Goal: Information Seeking & Learning: Learn about a topic

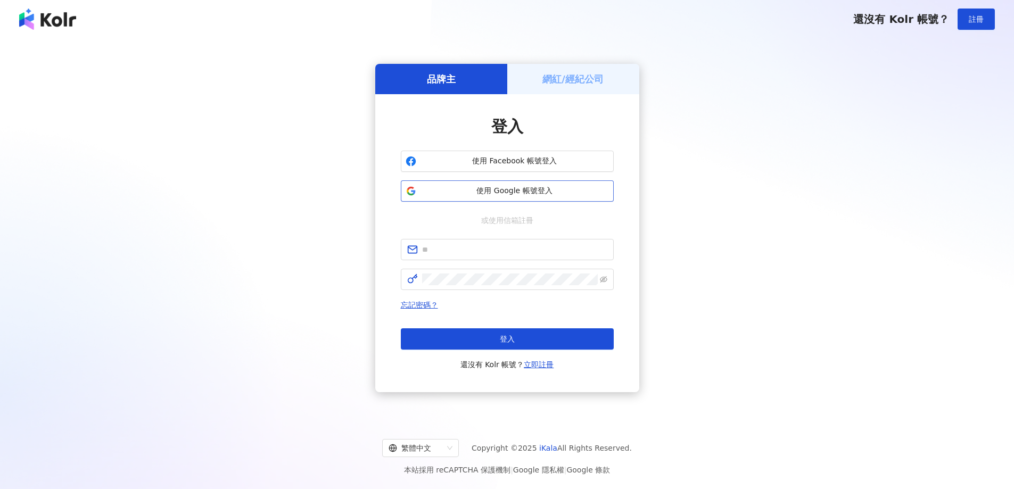
click at [528, 193] on span "使用 Google 帳號登入" at bounding box center [514, 191] width 188 height 11
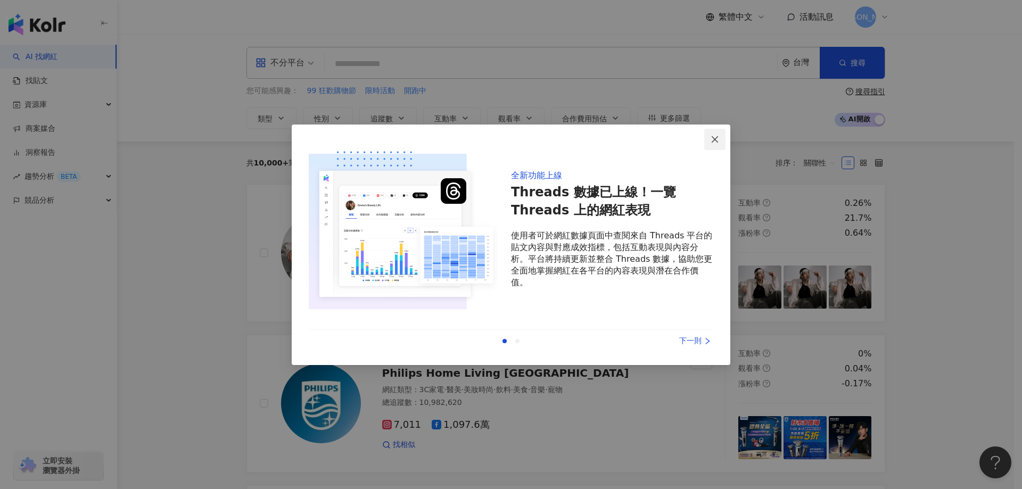
click at [716, 137] on icon "close" at bounding box center [714, 139] width 9 height 9
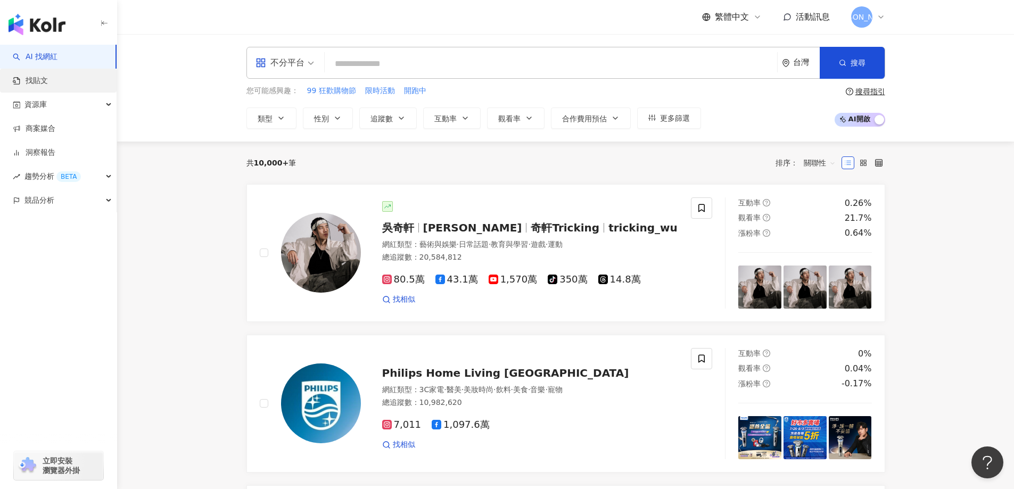
click at [38, 77] on link "找貼文" at bounding box center [30, 81] width 35 height 11
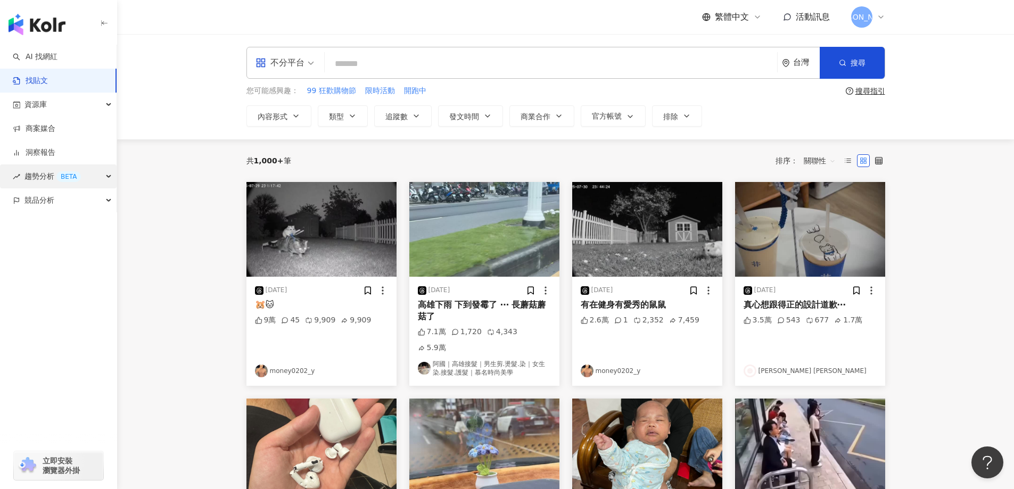
click at [107, 178] on div "趨勢分析 BETA" at bounding box center [58, 176] width 117 height 24
click at [110, 176] on icon "button" at bounding box center [109, 176] width 5 height 0
click at [99, 200] on div "競品分析" at bounding box center [58, 200] width 117 height 24
click at [61, 228] on link "品牌帳號分析" at bounding box center [48, 224] width 45 height 11
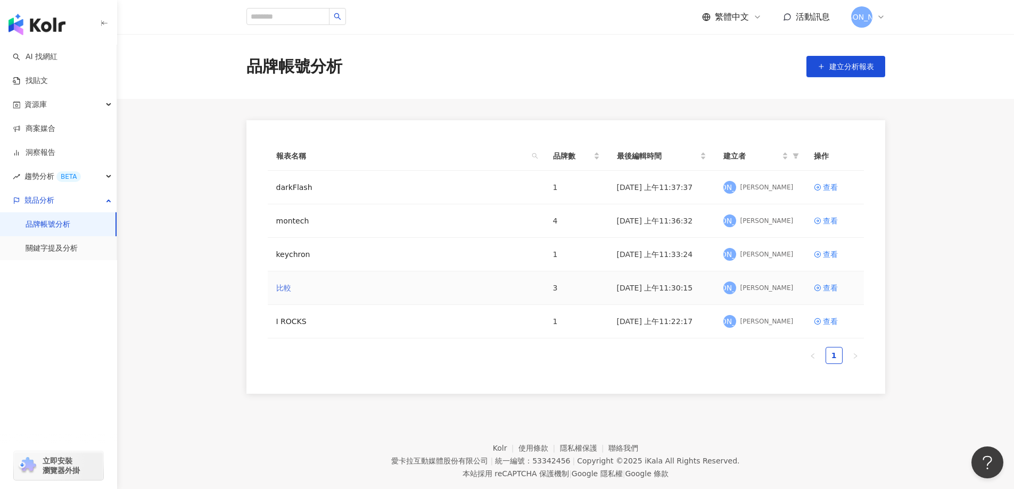
click at [284, 290] on link "比較" at bounding box center [283, 288] width 15 height 12
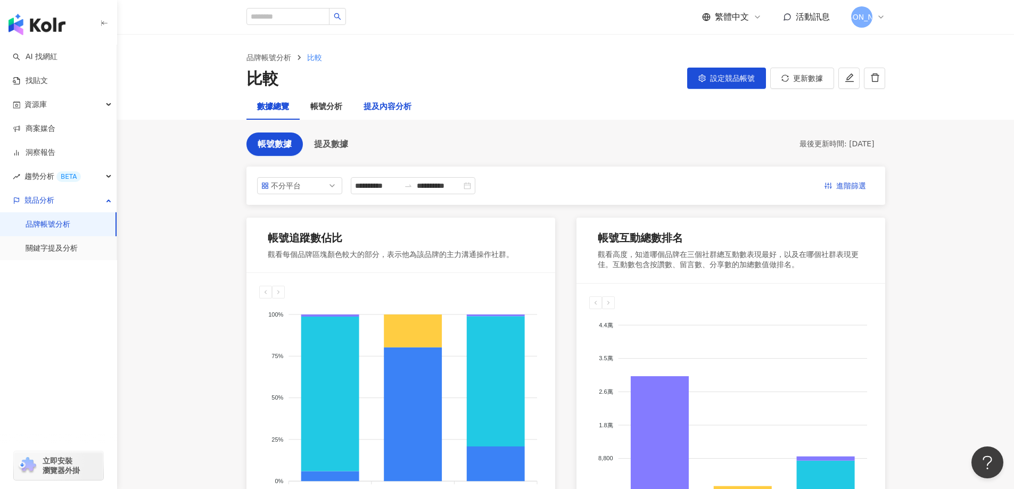
click at [386, 110] on div "提及內容分析" at bounding box center [387, 107] width 48 height 13
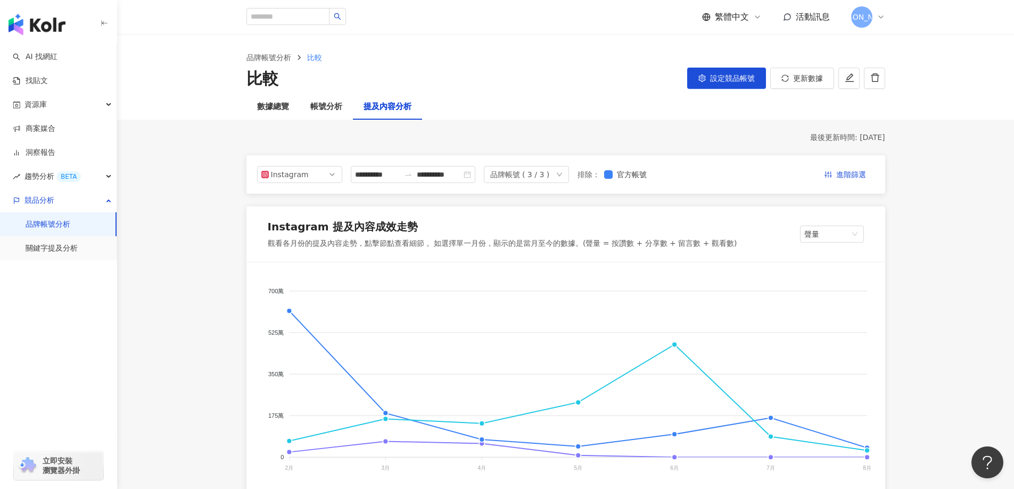
click at [550, 177] on div "品牌帳號 ( 3 / 3 )" at bounding box center [520, 175] width 60 height 16
click at [587, 200] on div "RHINOSHIELD犀牛盾" at bounding box center [590, 199] width 64 height 12
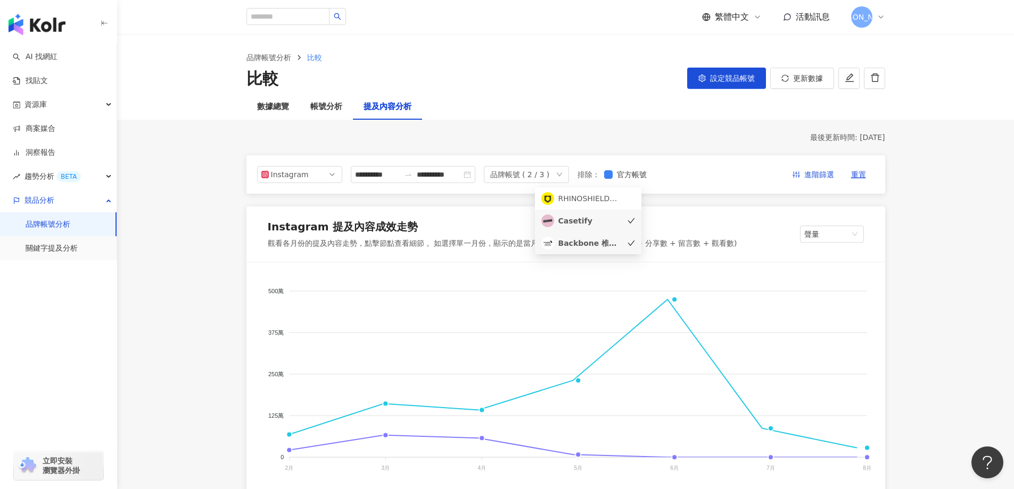
click at [550, 173] on div "品牌帳號 ( 2 / 3 )" at bounding box center [520, 175] width 60 height 16
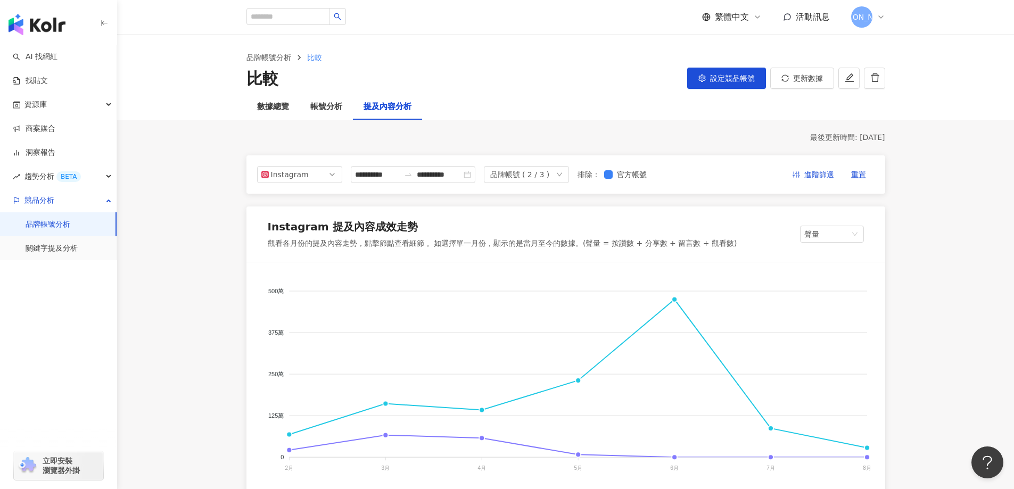
click at [550, 173] on div "品牌帳號 ( 2 / 3 )" at bounding box center [520, 175] width 60 height 16
click at [577, 244] on div "Backbone 椎座工學" at bounding box center [590, 243] width 64 height 12
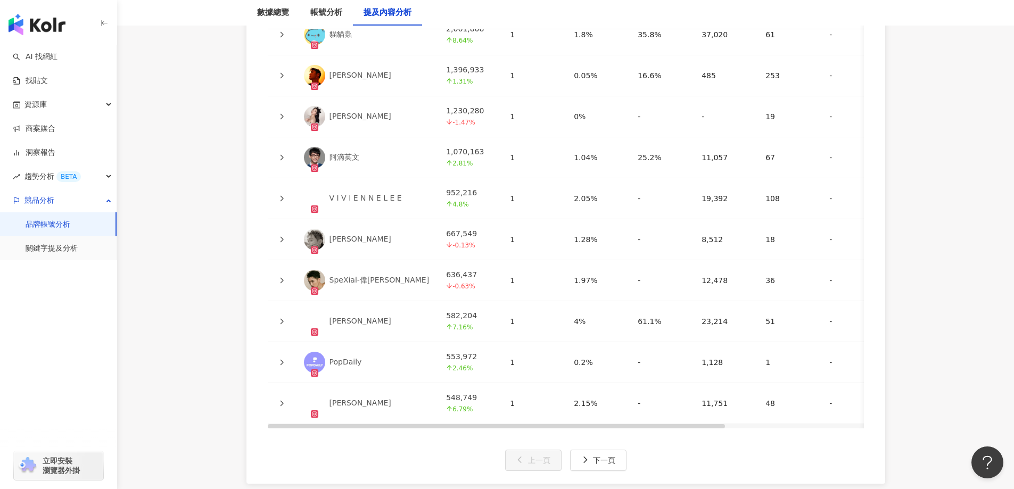
scroll to position [2607, 0]
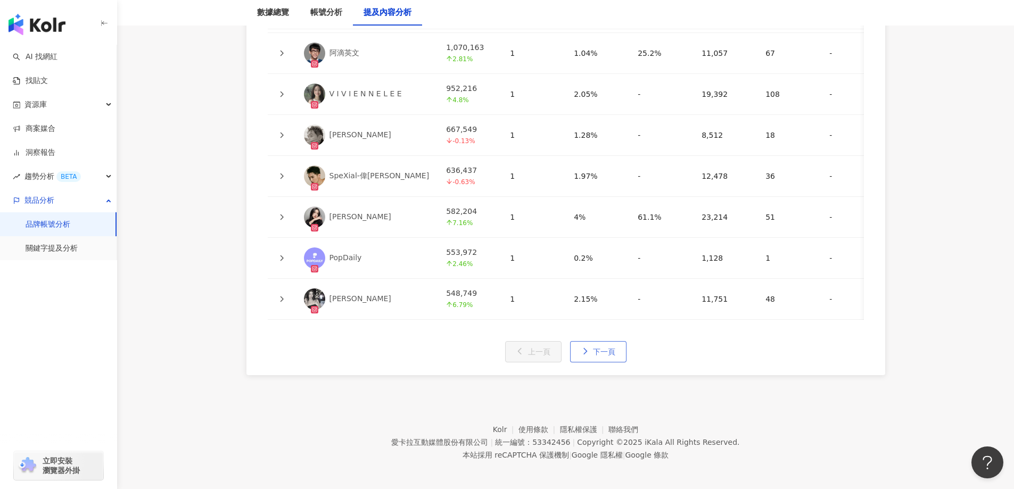
click at [605, 351] on button "下一頁" at bounding box center [598, 351] width 56 height 21
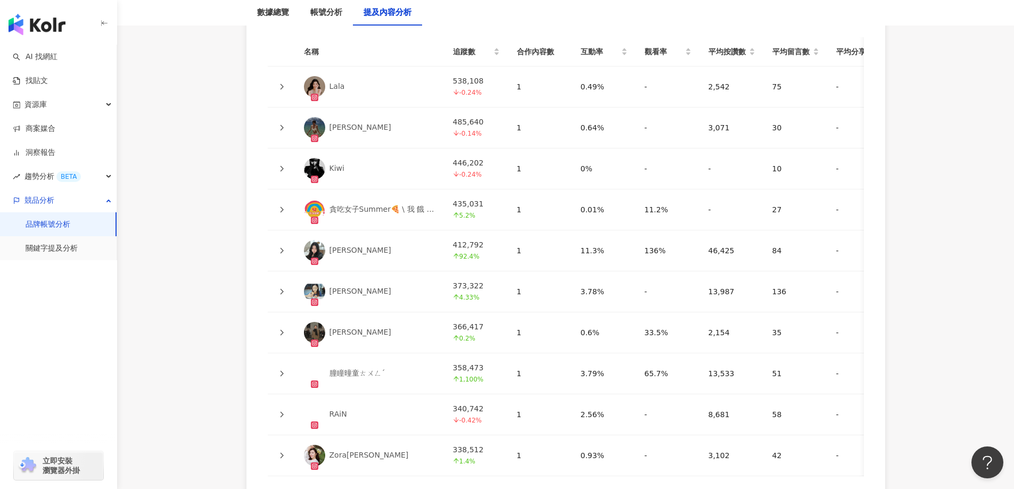
scroll to position [2554, 0]
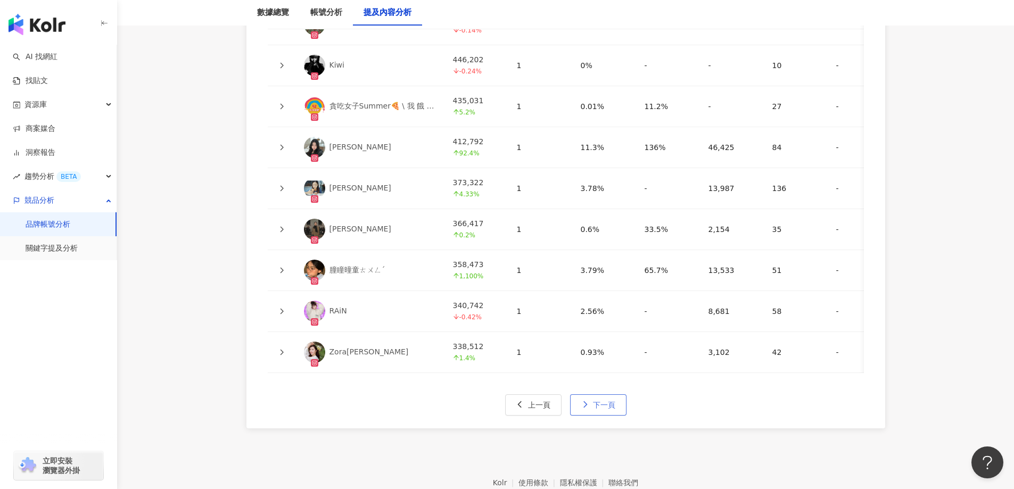
click at [604, 409] on span "下一頁" at bounding box center [604, 405] width 22 height 9
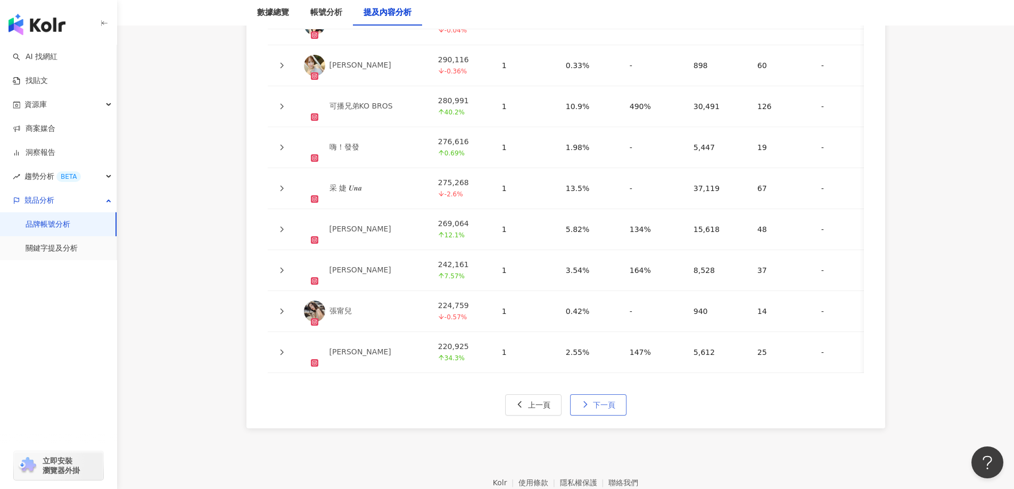
click at [601, 409] on span "下一頁" at bounding box center [604, 405] width 22 height 9
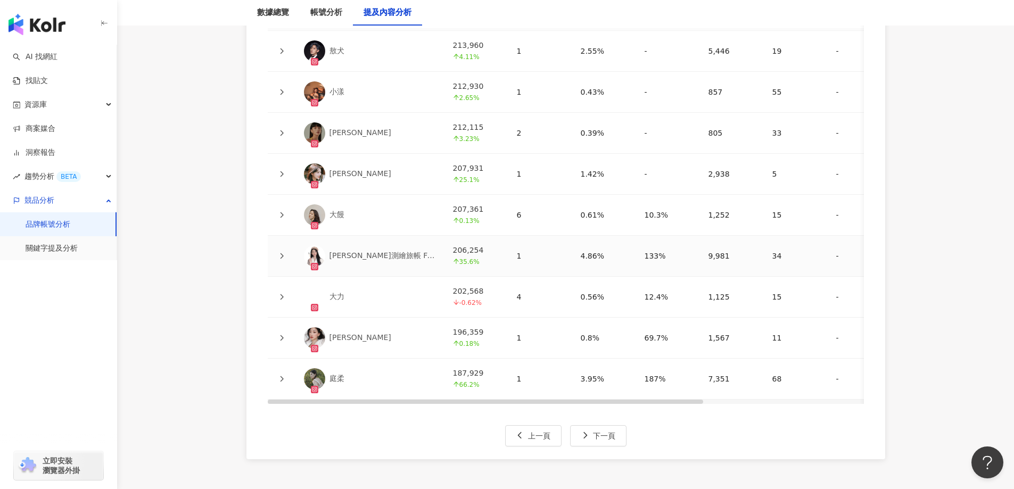
scroll to position [2607, 0]
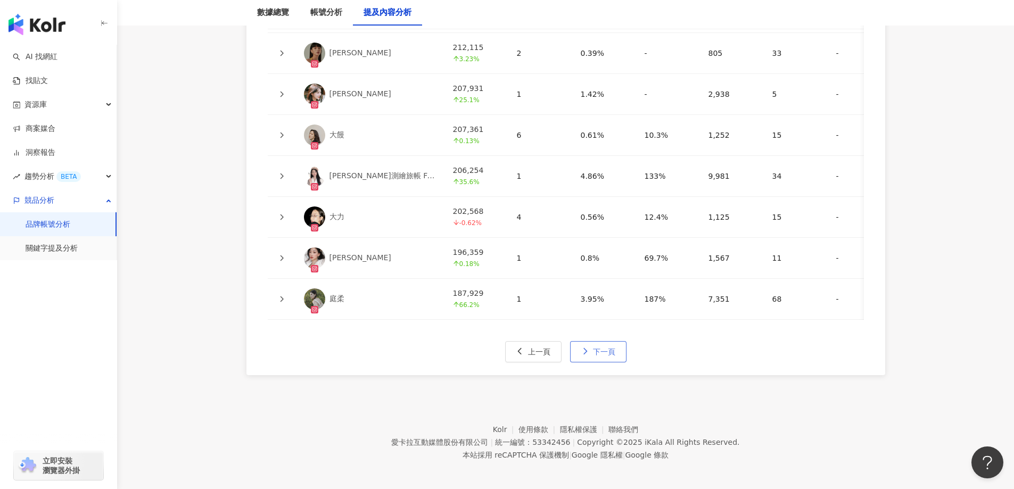
click at [604, 356] on span "下一頁" at bounding box center [604, 351] width 22 height 9
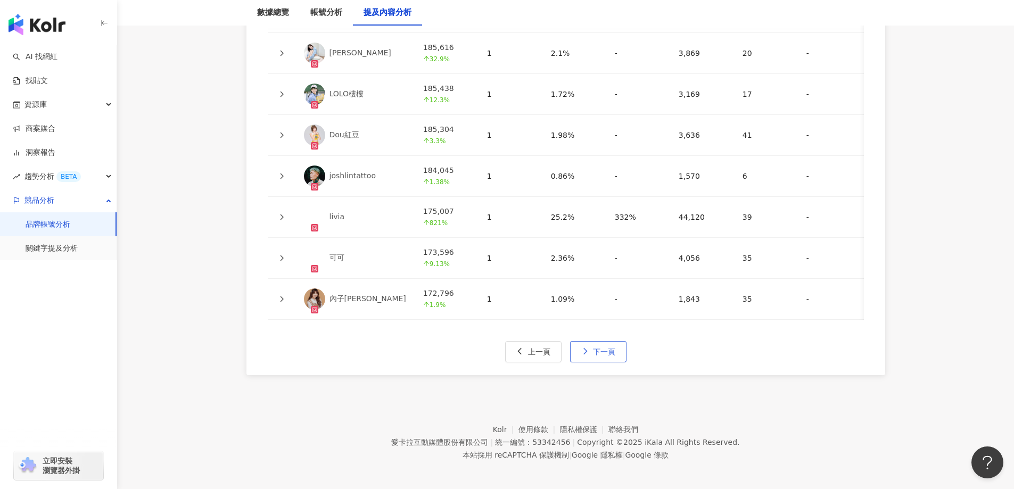
click at [600, 356] on span "下一頁" at bounding box center [604, 351] width 22 height 9
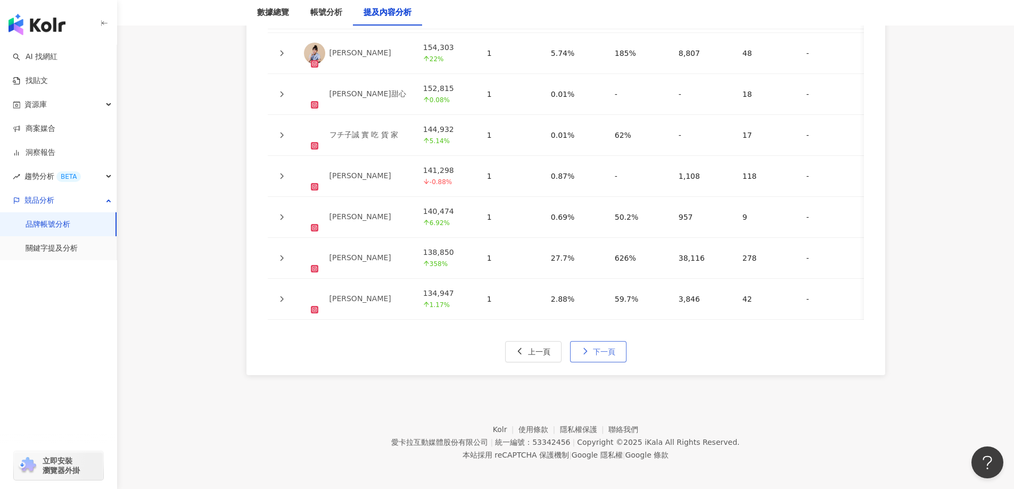
click at [600, 356] on span "下一頁" at bounding box center [604, 351] width 22 height 9
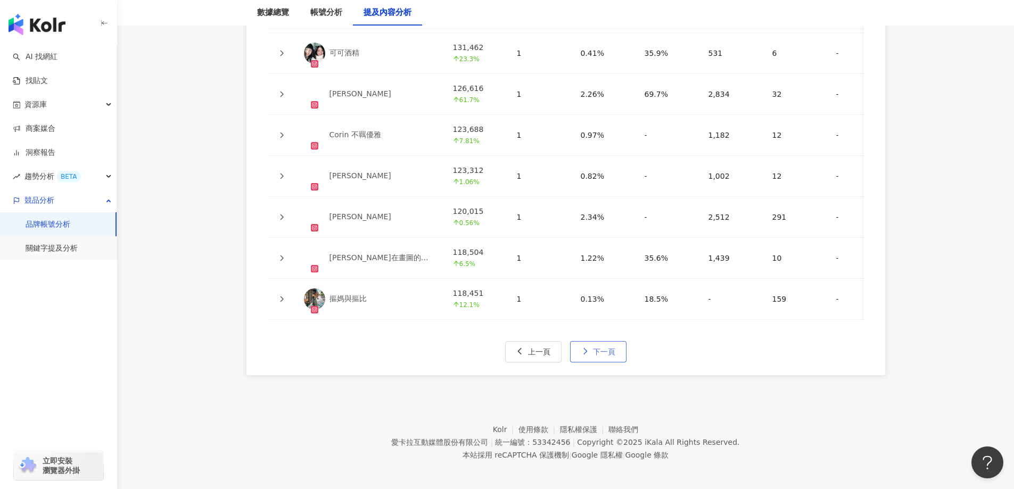
click at [600, 356] on span "下一頁" at bounding box center [604, 351] width 22 height 9
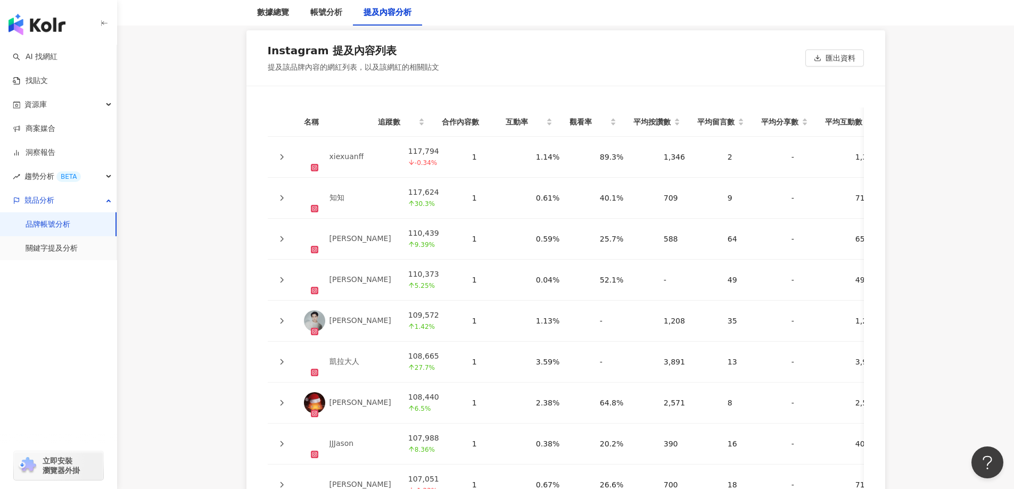
scroll to position [2501, 0]
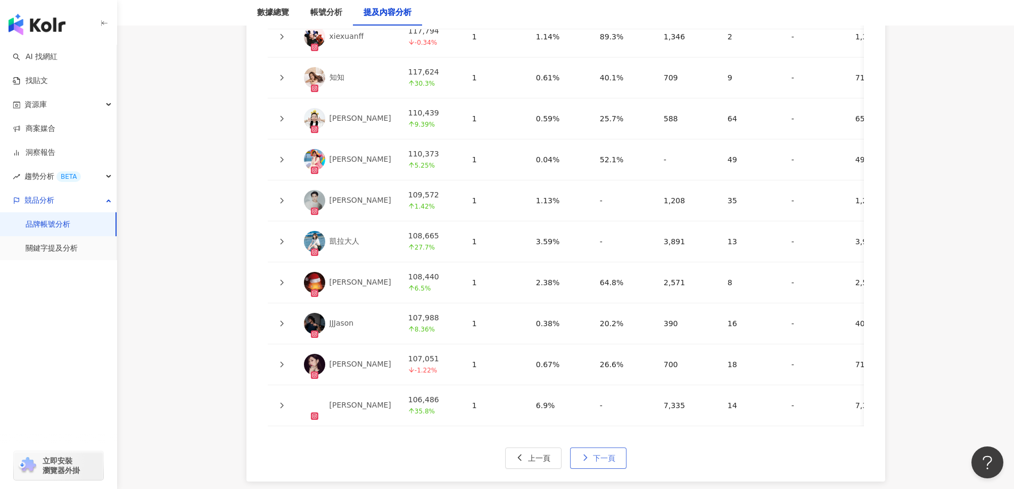
click at [602, 457] on button "下一頁" at bounding box center [598, 457] width 56 height 21
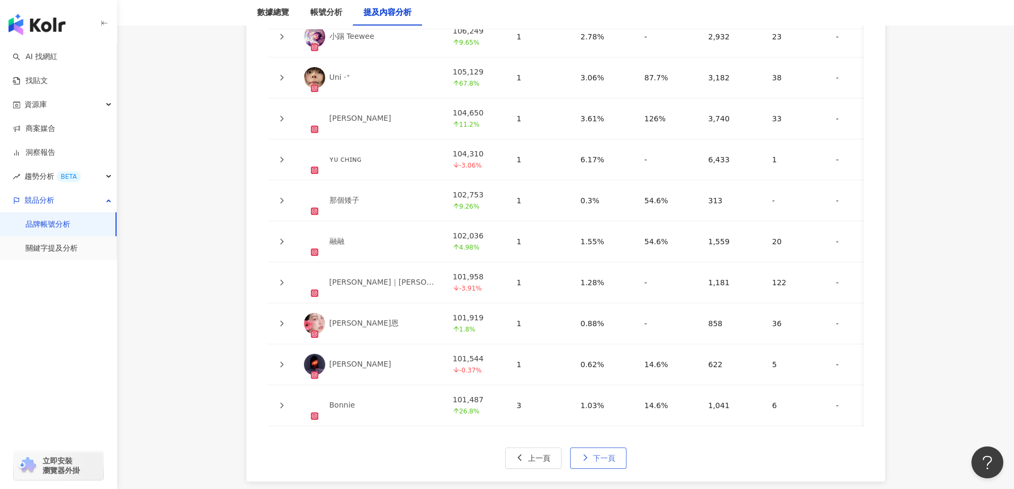
click at [602, 457] on button "下一頁" at bounding box center [598, 457] width 56 height 21
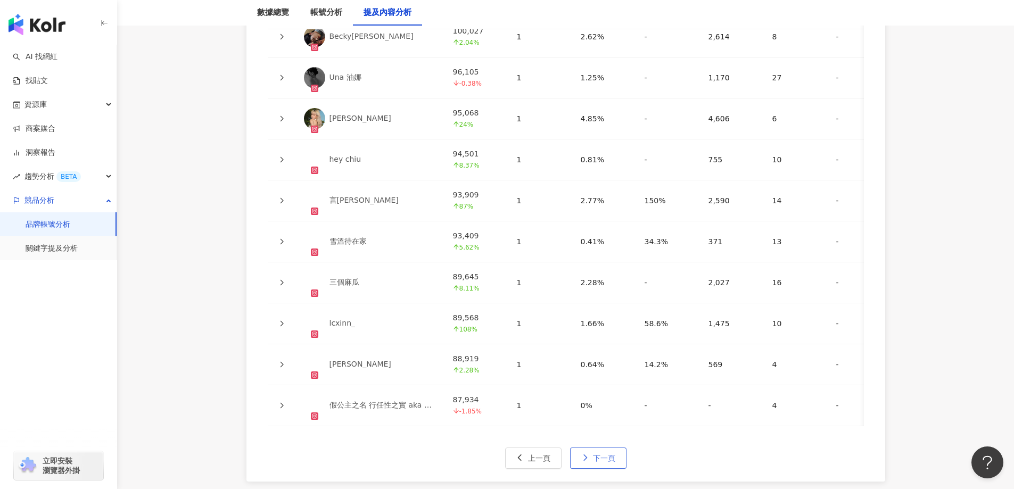
click at [602, 457] on button "下一頁" at bounding box center [598, 457] width 56 height 21
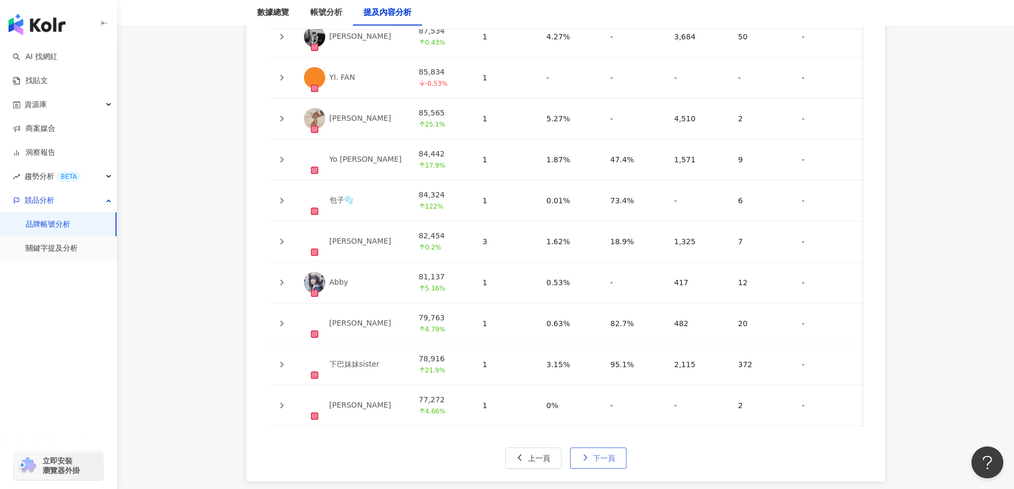
click at [602, 457] on button "下一頁" at bounding box center [598, 457] width 56 height 21
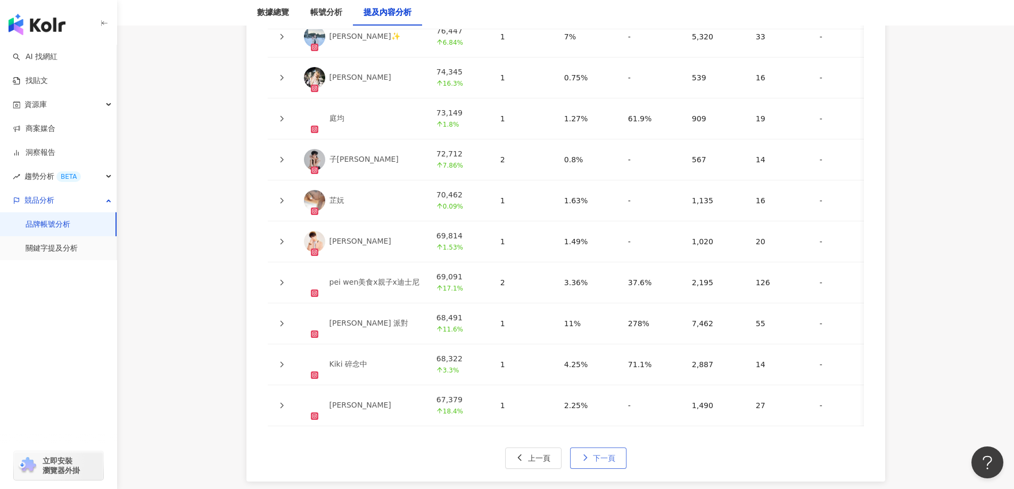
click at [614, 458] on button "下一頁" at bounding box center [598, 457] width 56 height 21
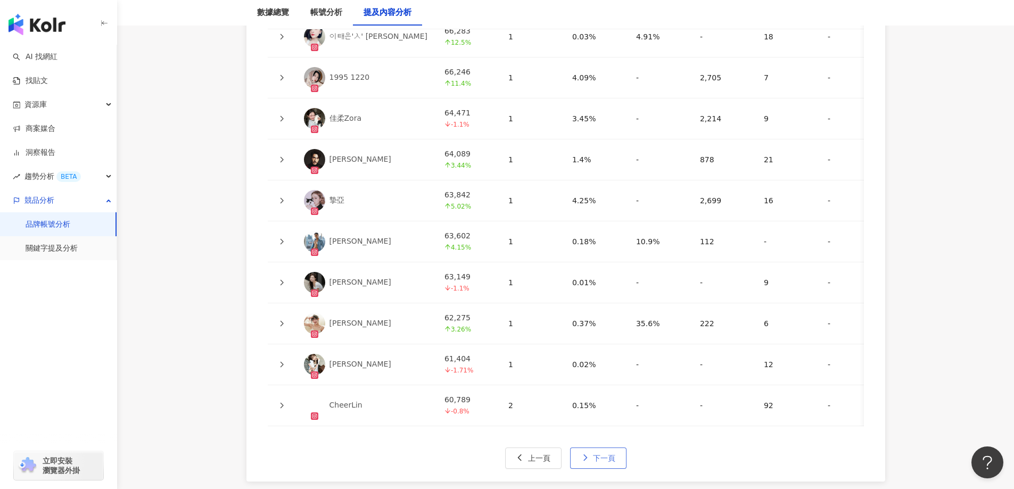
click at [610, 458] on span "下一頁" at bounding box center [604, 458] width 22 height 9
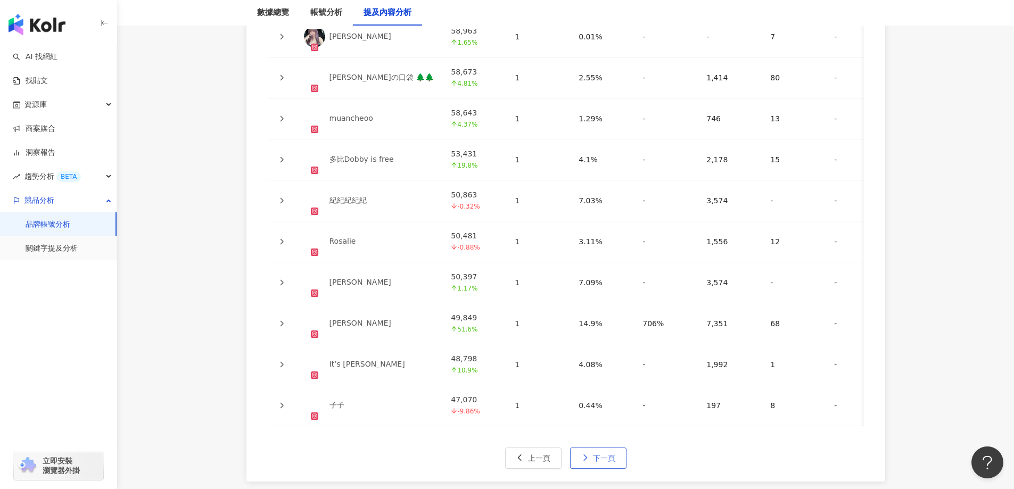
click at [610, 459] on span "下一頁" at bounding box center [604, 458] width 22 height 9
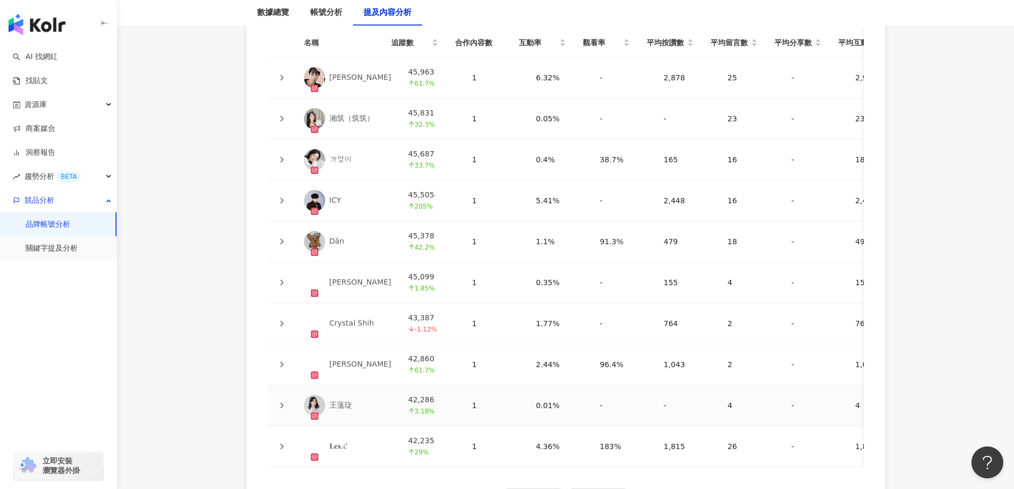
scroll to position [2554, 0]
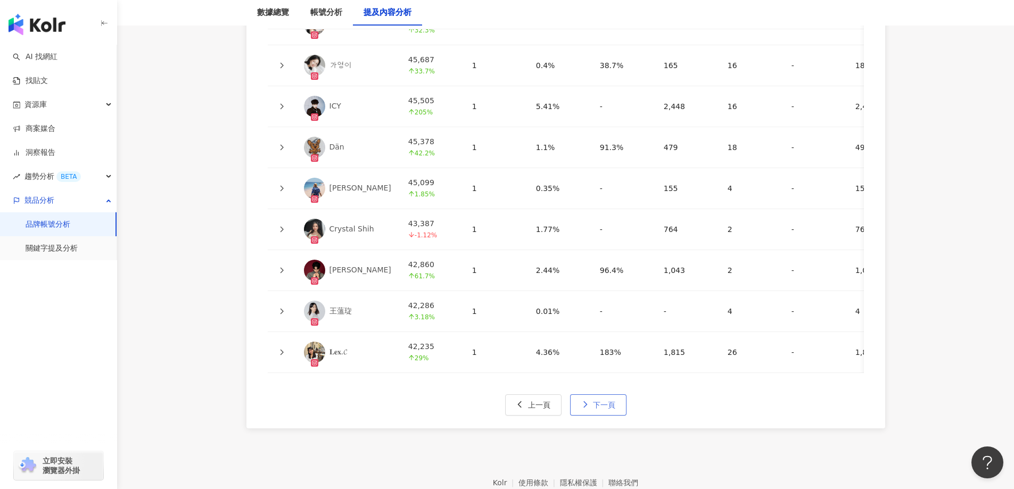
click at [611, 409] on span "下一頁" at bounding box center [604, 405] width 22 height 9
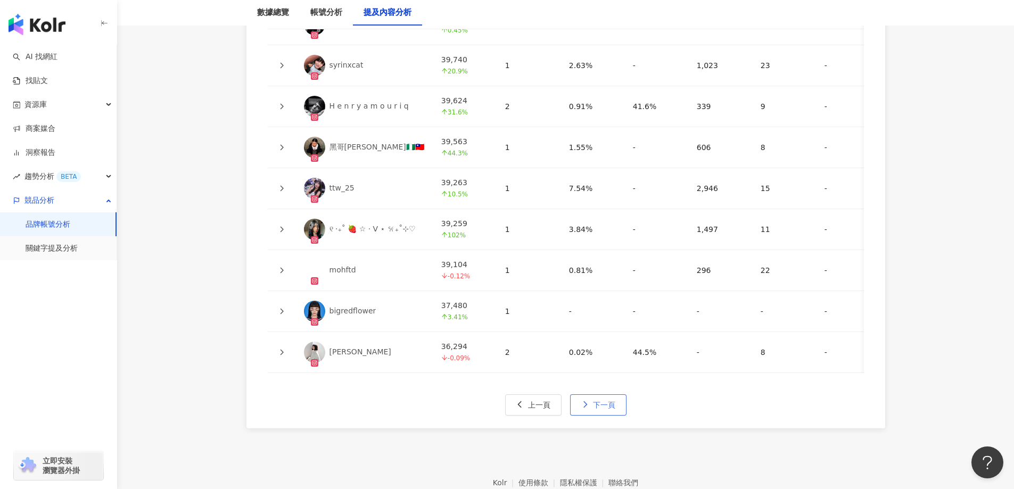
click at [617, 408] on button "下一頁" at bounding box center [598, 404] width 56 height 21
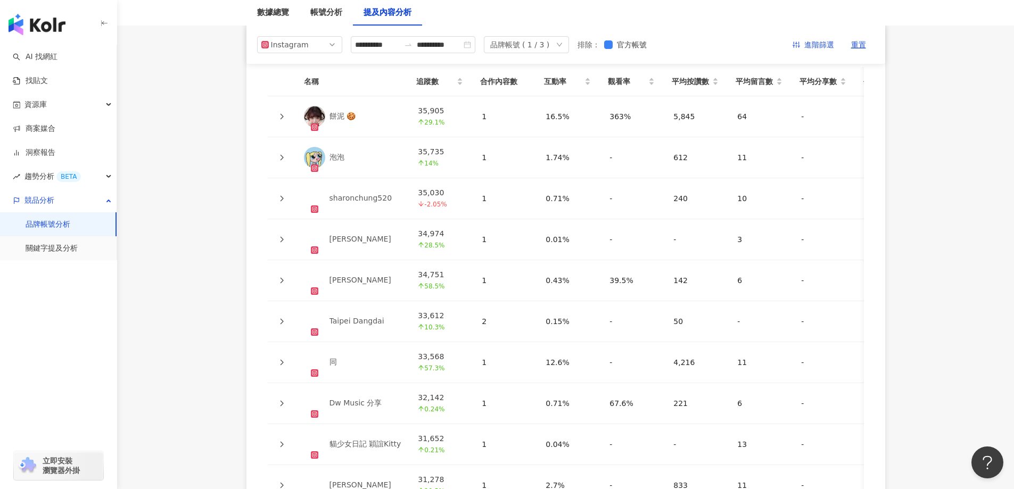
scroll to position [2341, 0]
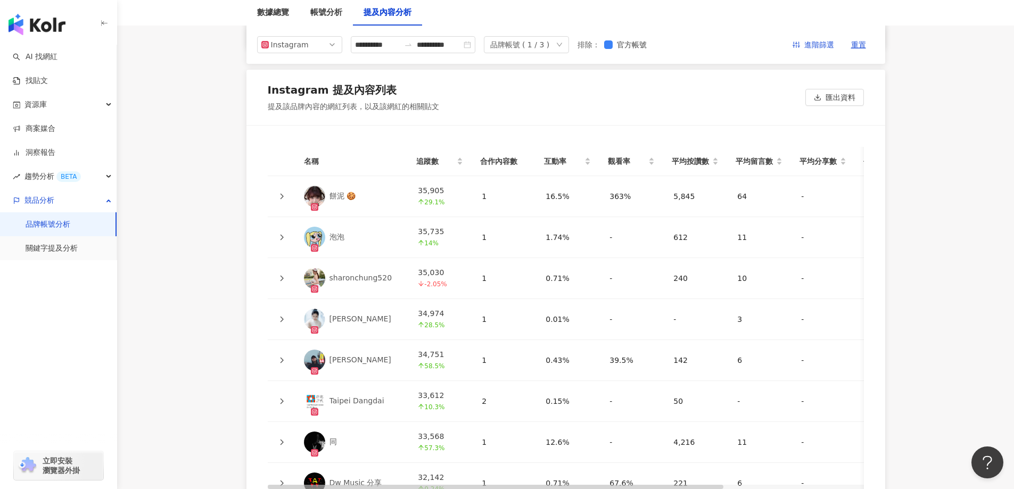
click at [351, 276] on div "sharonchung520" at bounding box center [360, 278] width 63 height 11
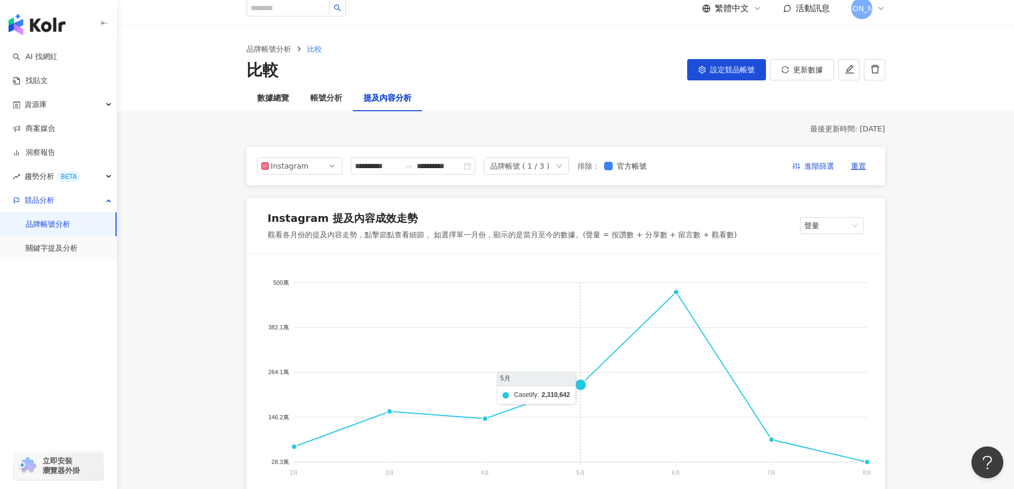
scroll to position [0, 0]
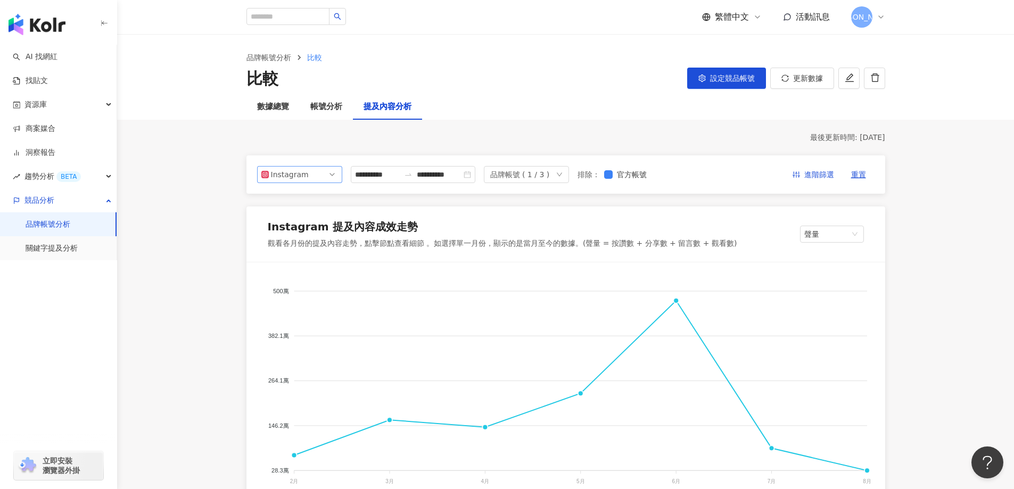
click at [298, 171] on div "Instagram" at bounding box center [288, 175] width 35 height 16
click at [297, 173] on div "Instagram" at bounding box center [288, 175] width 35 height 16
click at [57, 54] on link "AI 找網紅" at bounding box center [35, 57] width 45 height 11
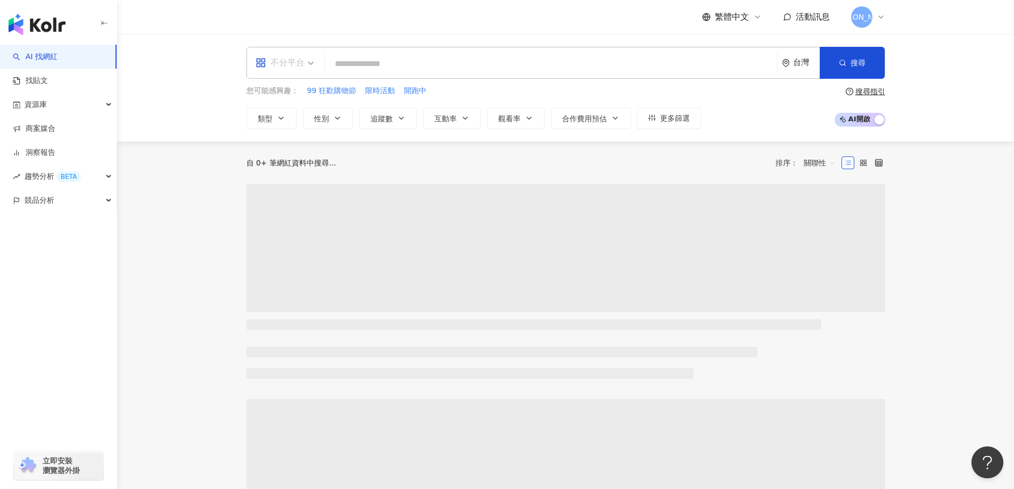
click at [286, 69] on div "不分平台" at bounding box center [279, 62] width 49 height 17
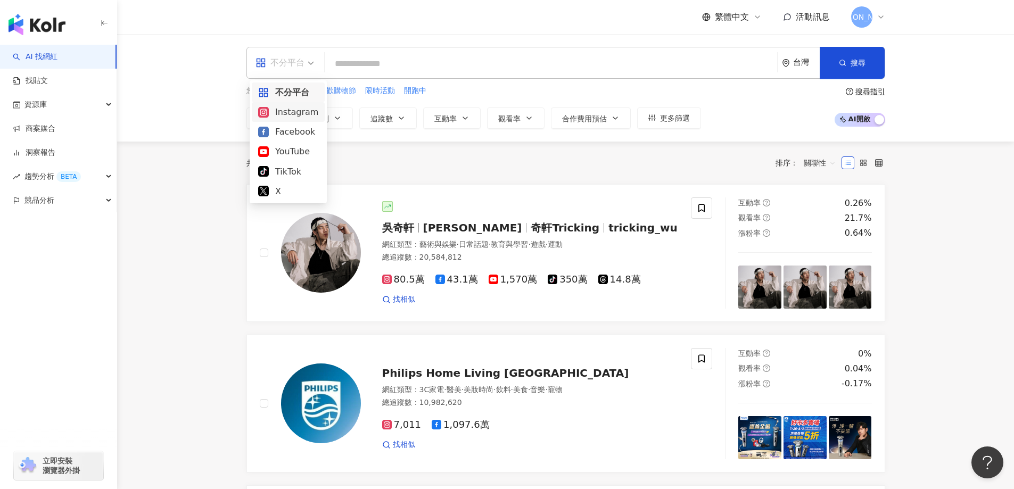
click at [290, 116] on div "Instagram" at bounding box center [288, 111] width 60 height 13
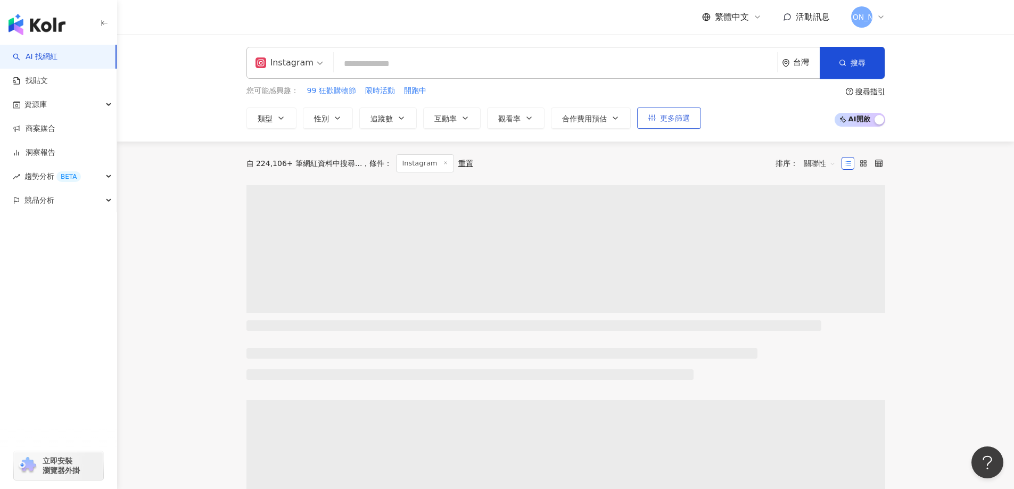
click at [656, 121] on button "更多篩選" at bounding box center [669, 117] width 64 height 21
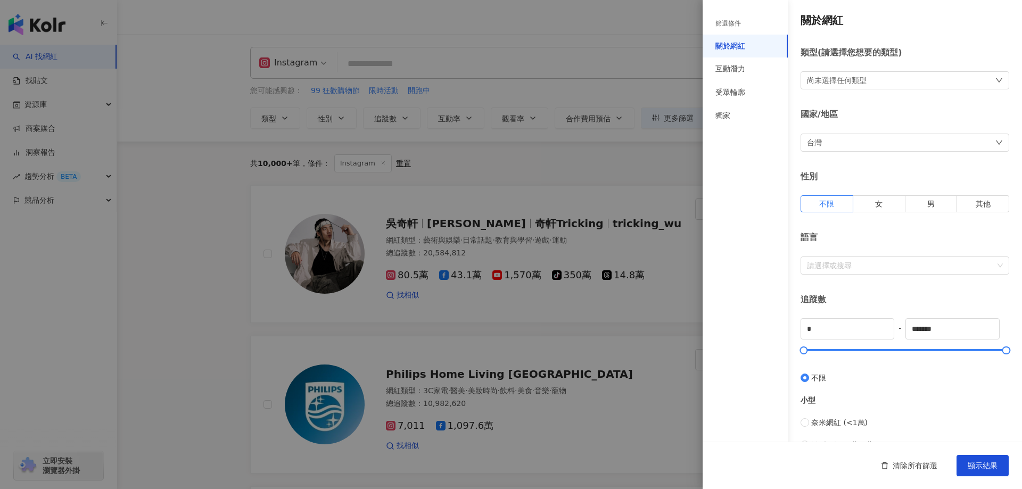
click at [853, 80] on div "尚未選擇任何類型" at bounding box center [837, 80] width 60 height 12
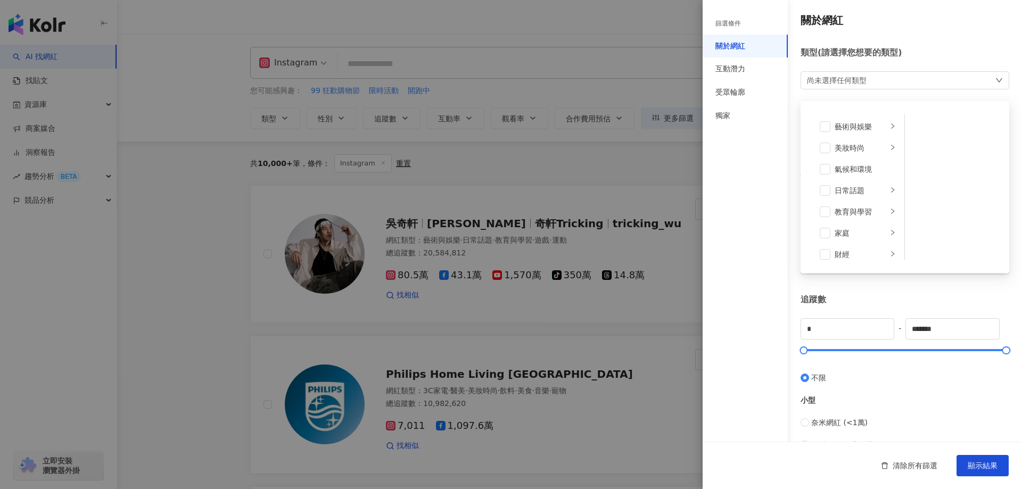
click at [856, 80] on div "尚未選擇任何類型" at bounding box center [837, 80] width 60 height 12
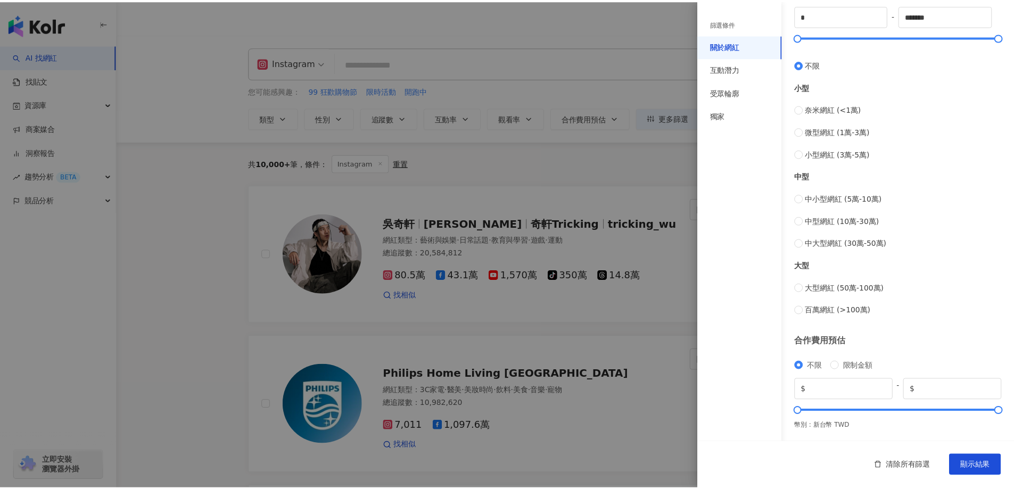
scroll to position [314, 0]
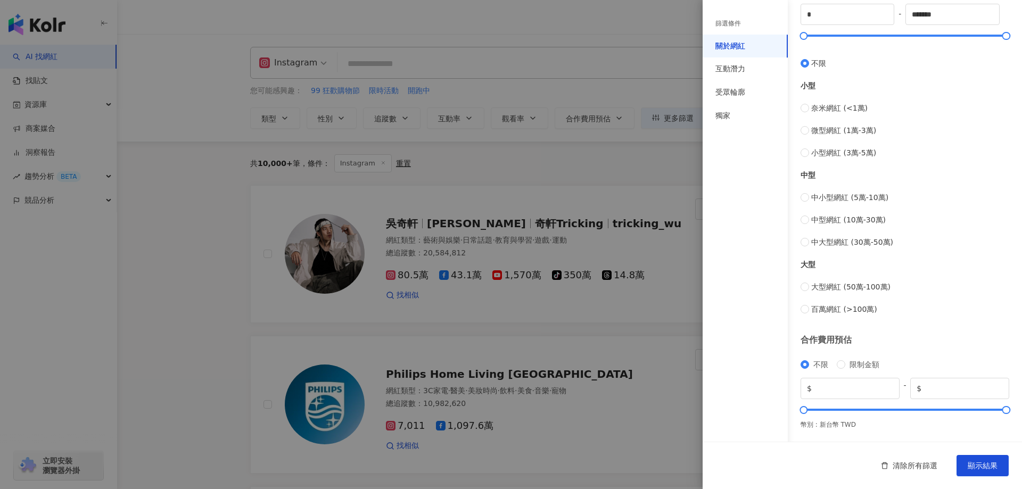
click at [626, 204] on div at bounding box center [511, 244] width 1022 height 489
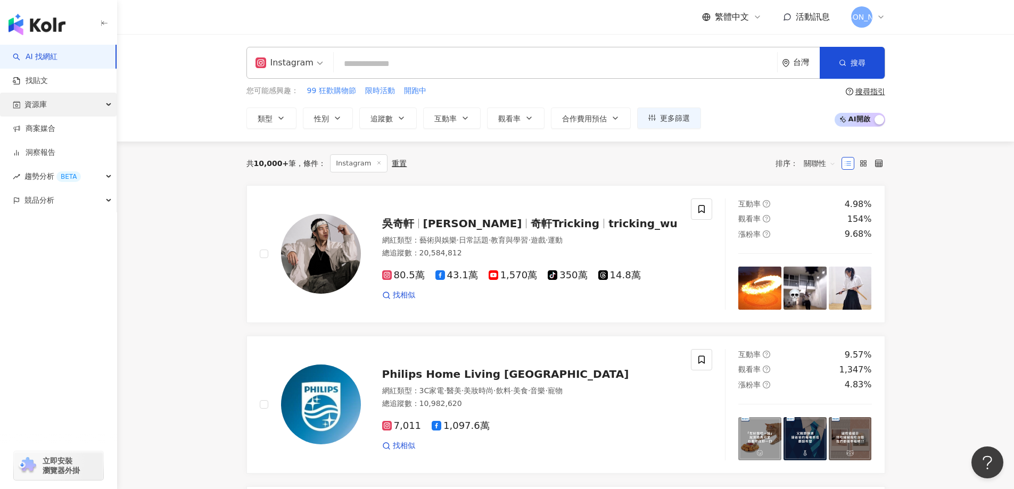
click at [71, 105] on div "資源庫" at bounding box center [58, 105] width 117 height 24
click at [93, 102] on div "資源庫" at bounding box center [58, 105] width 117 height 24
click at [93, 103] on div "資源庫" at bounding box center [58, 105] width 117 height 24
click at [82, 106] on div "資源庫" at bounding box center [58, 105] width 117 height 24
click at [48, 83] on link "找貼文" at bounding box center [30, 81] width 35 height 11
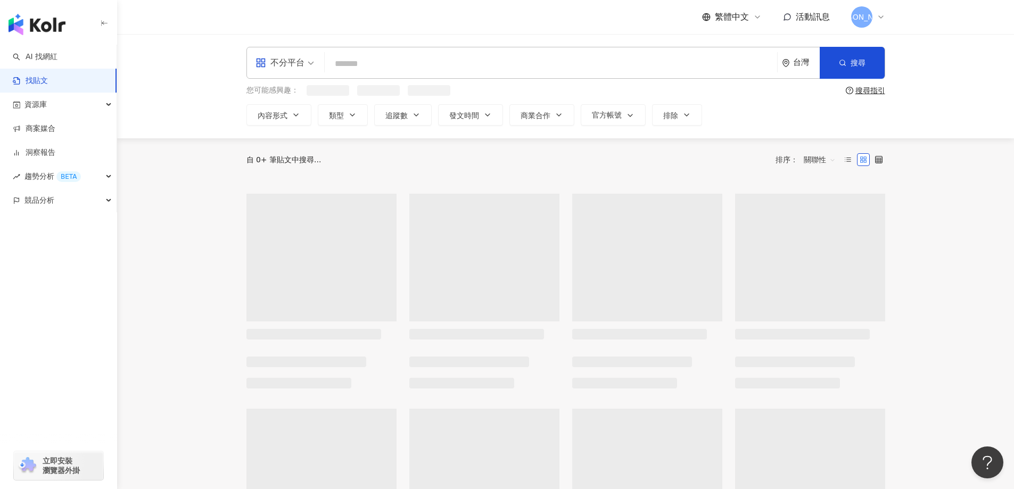
click at [279, 68] on div "不分平台" at bounding box center [279, 62] width 49 height 17
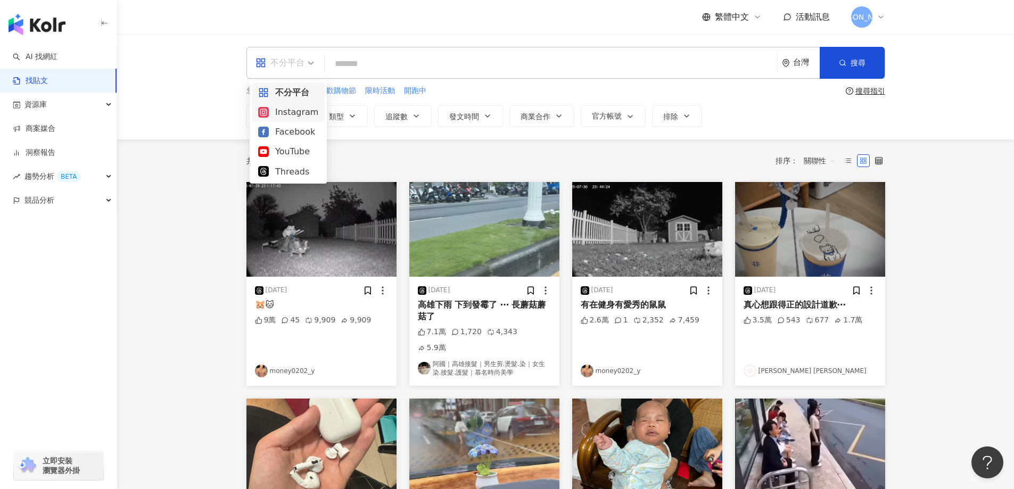
click at [300, 114] on div "Instagram" at bounding box center [288, 111] width 60 height 13
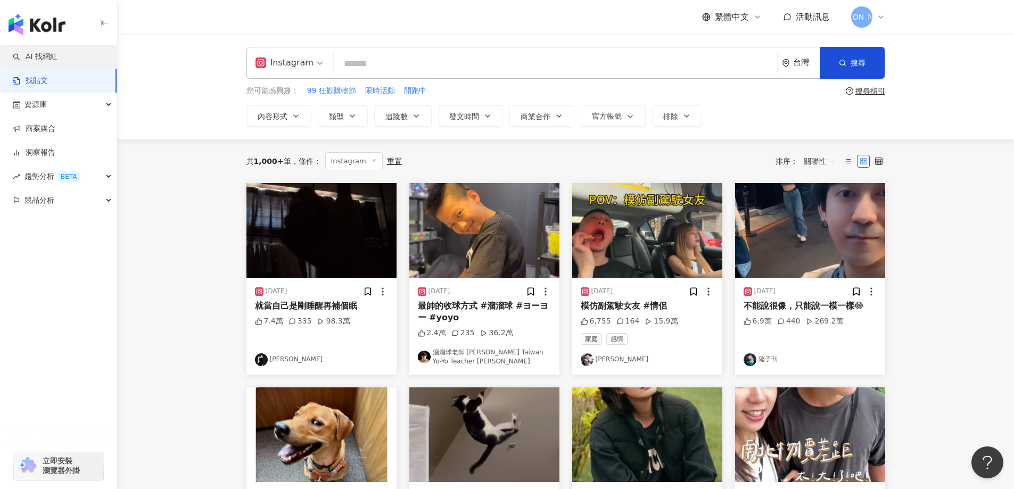
click at [57, 57] on link "AI 找網紅" at bounding box center [35, 57] width 45 height 11
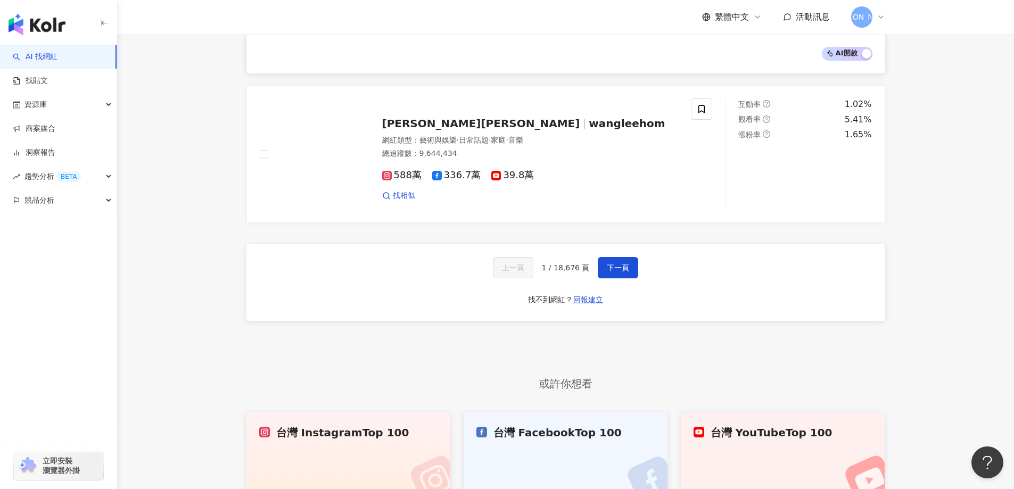
scroll to position [1877, 0]
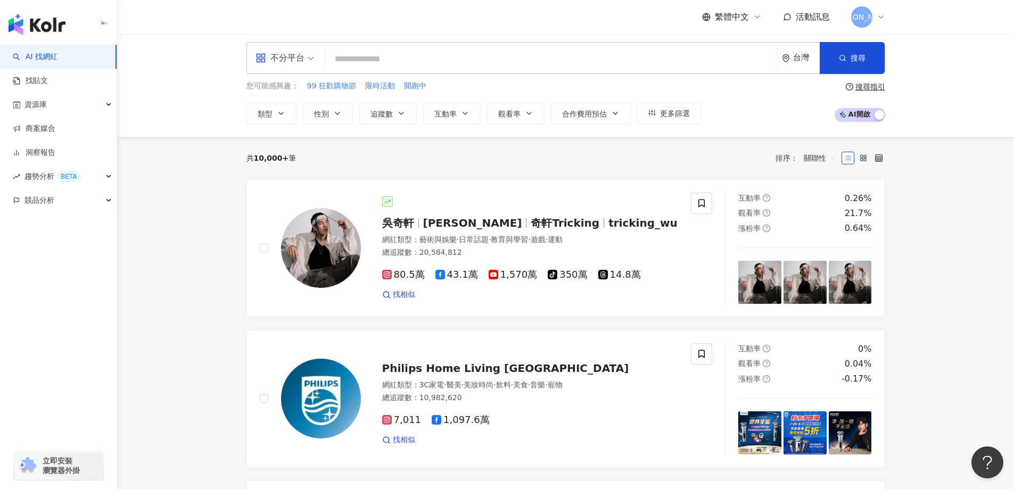
scroll to position [0, 0]
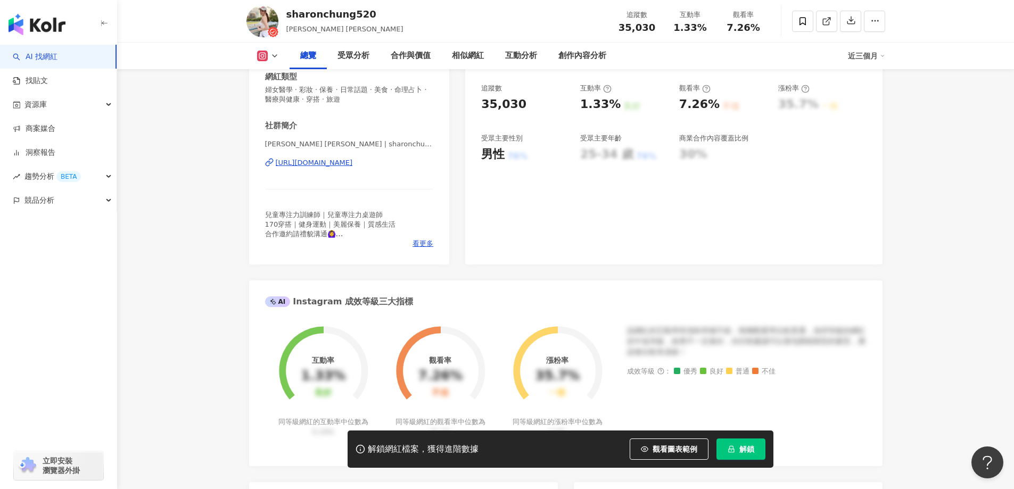
scroll to position [39, 0]
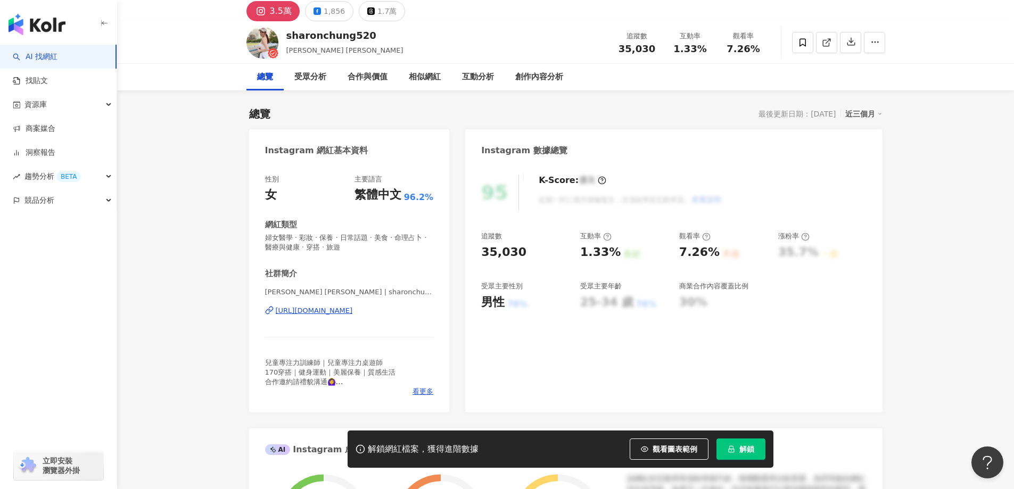
click at [353, 310] on div "https://www.instagram.com/sharonchung520/" at bounding box center [314, 311] width 77 height 10
